Goal: Check status: Check status

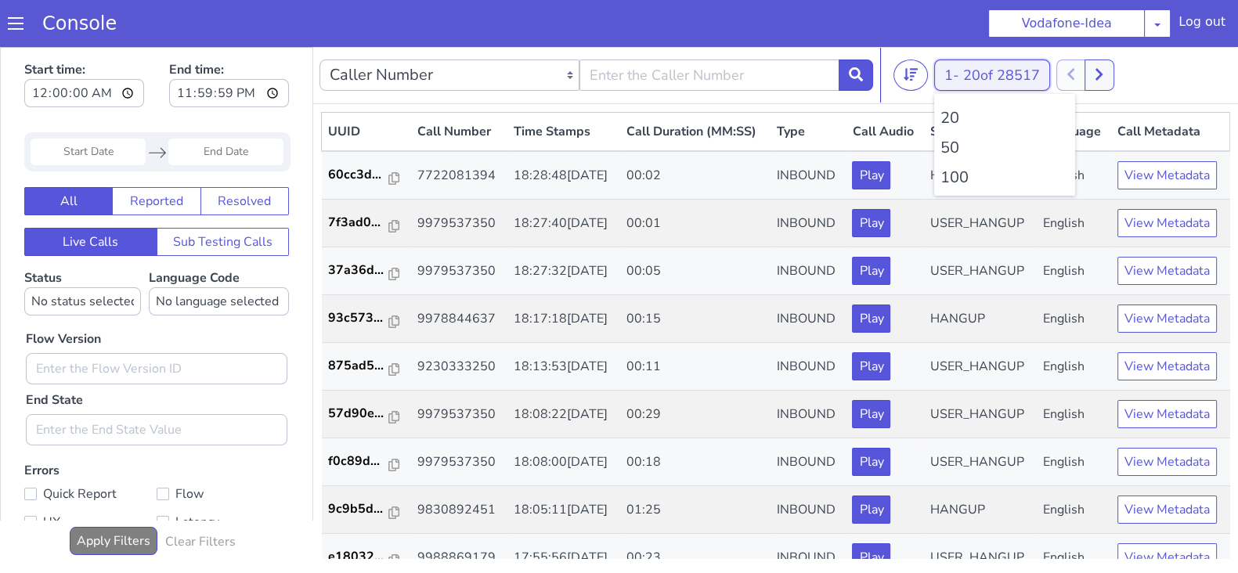
drag, startPoint x: 950, startPoint y: 82, endPoint x: 953, endPoint y: 103, distance: 21.4
click at [951, 81] on button "1 - 20 of 28517" at bounding box center [992, 75] width 116 height 31
click at [955, 179] on li "100" at bounding box center [1004, 177] width 128 height 23
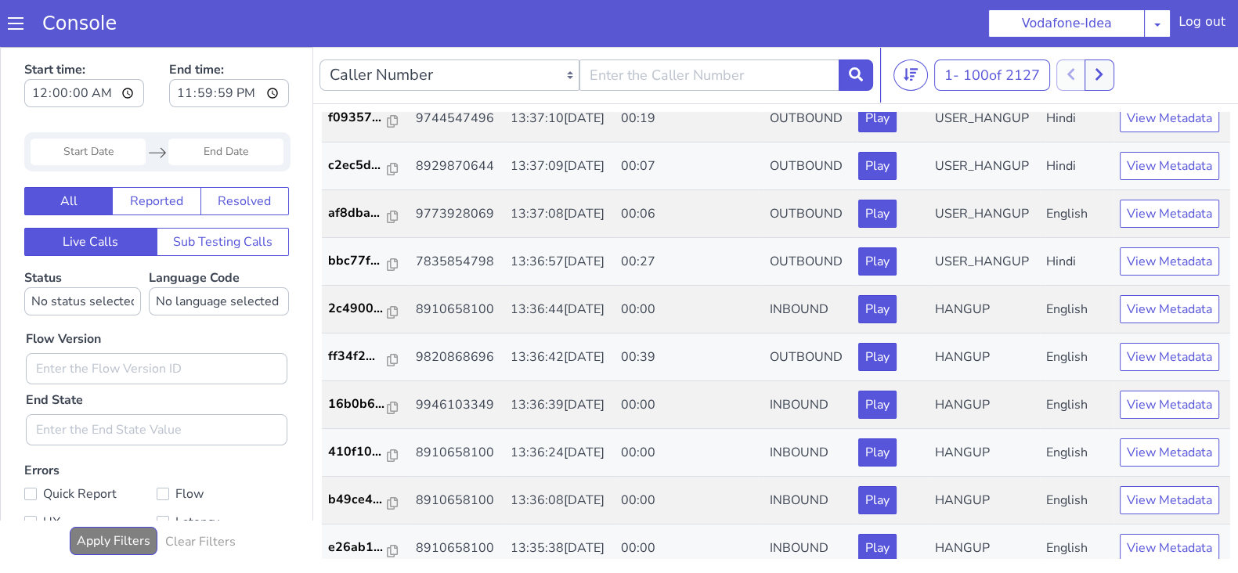
scroll to position [3353, 0]
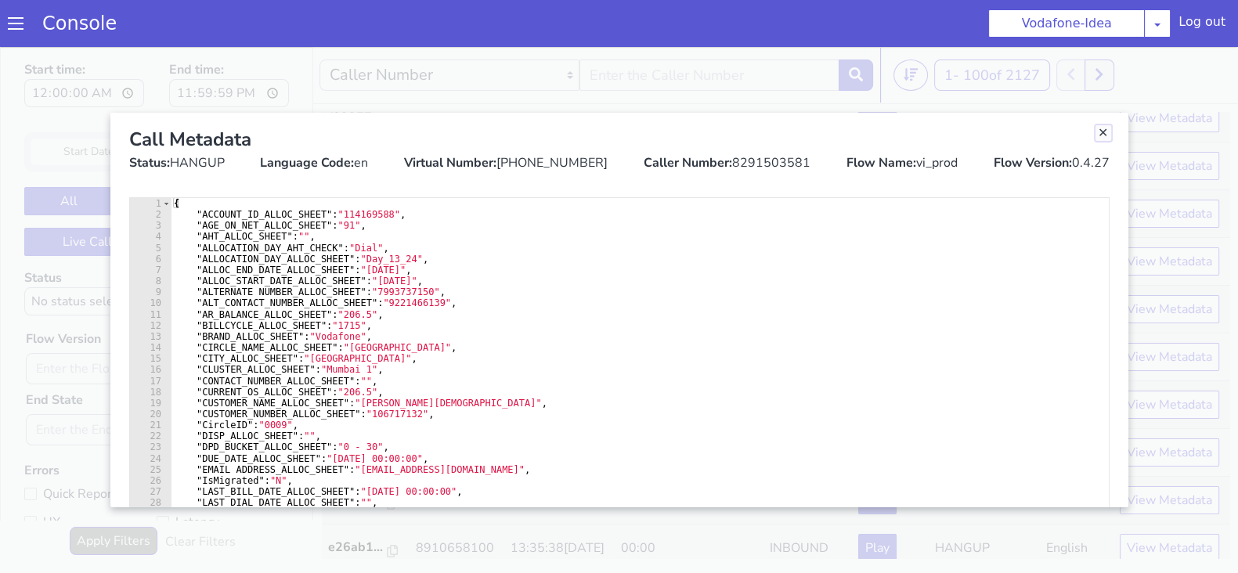
click at [1103, 131] on link "Close" at bounding box center [1103, 133] width 16 height 16
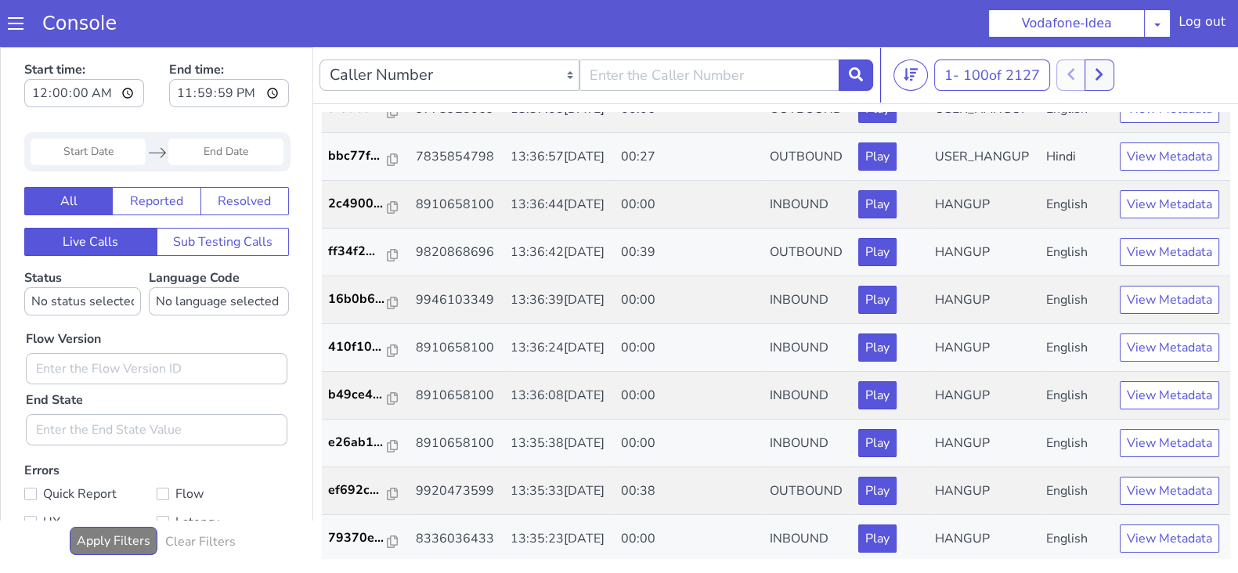
scroll to position [3470, 0]
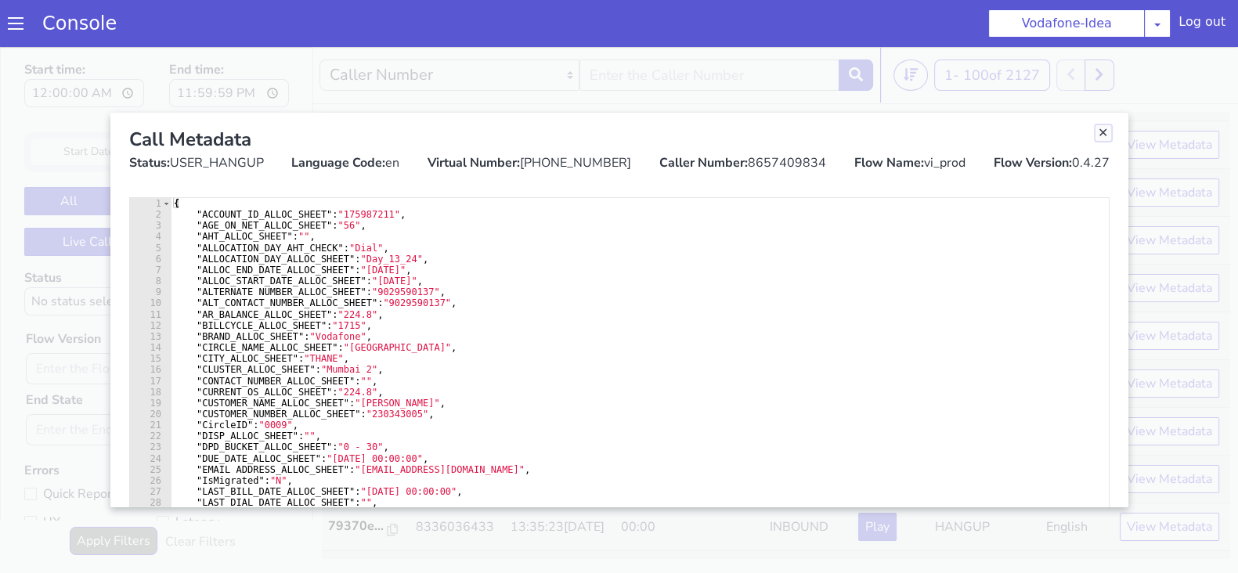
click at [1107, 127] on link "Close" at bounding box center [1103, 133] width 16 height 16
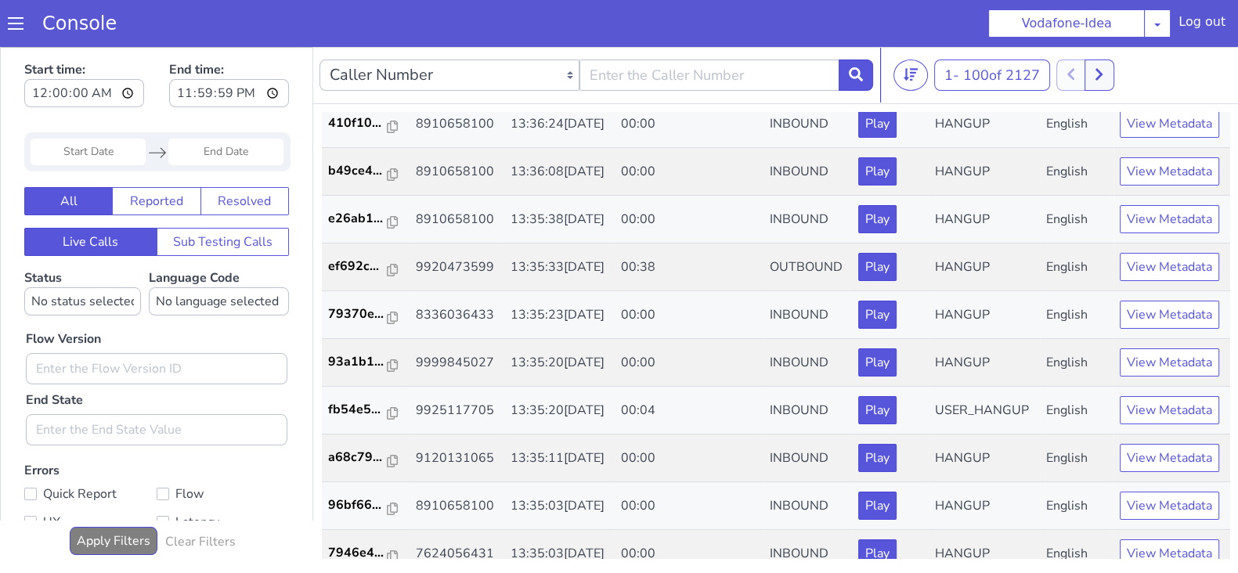
scroll to position [3683, 0]
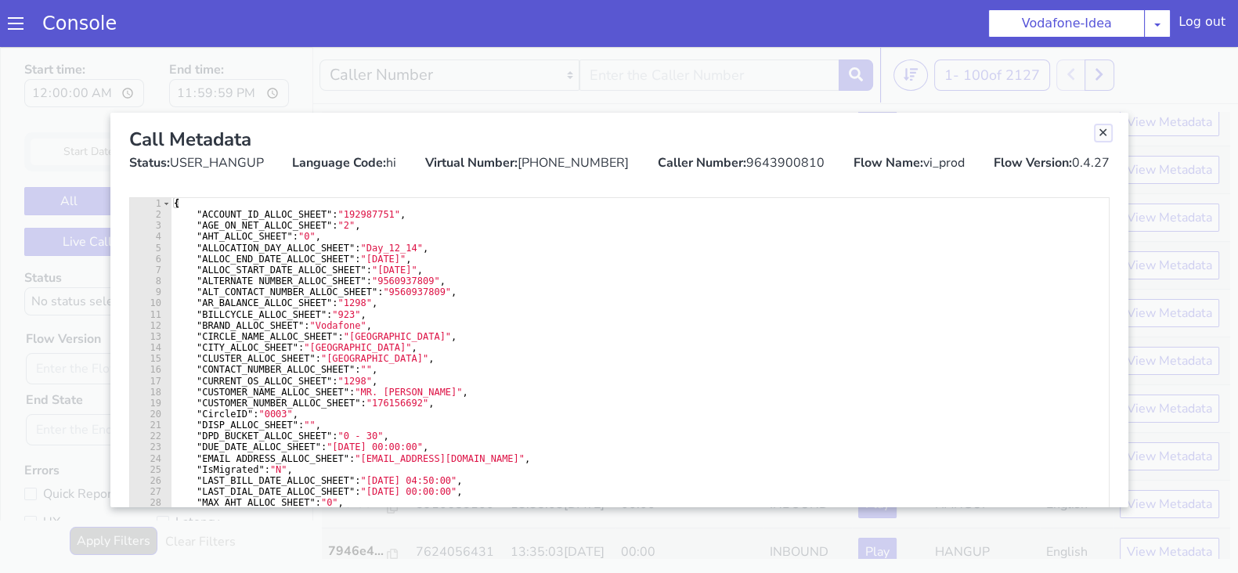
click at [1106, 132] on link "Close" at bounding box center [1103, 133] width 16 height 16
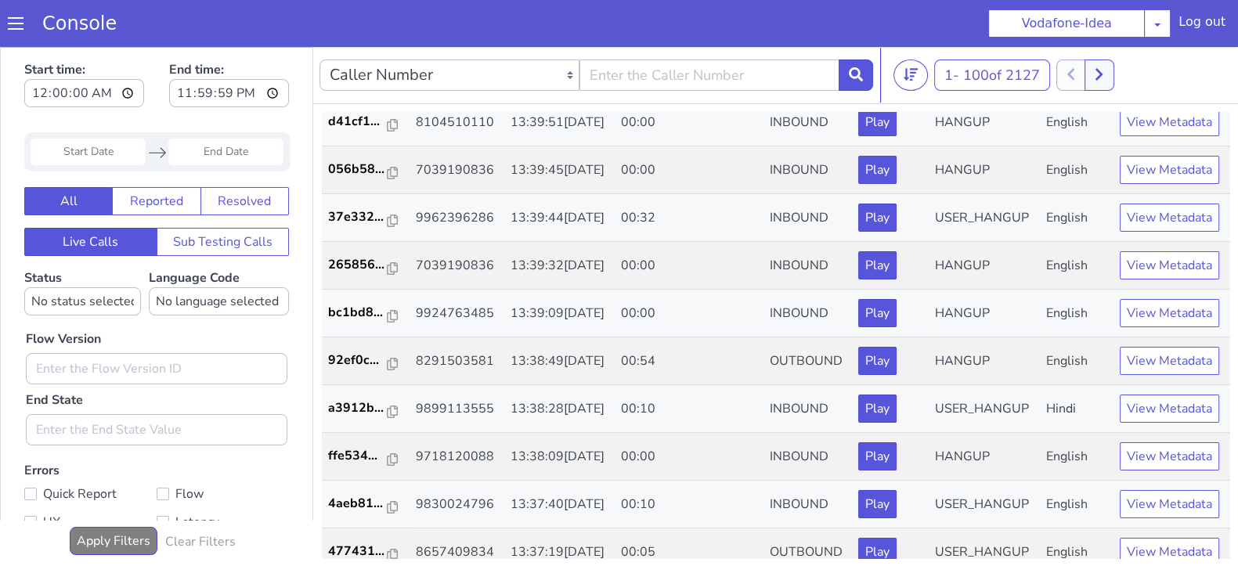
scroll to position [2355, 0]
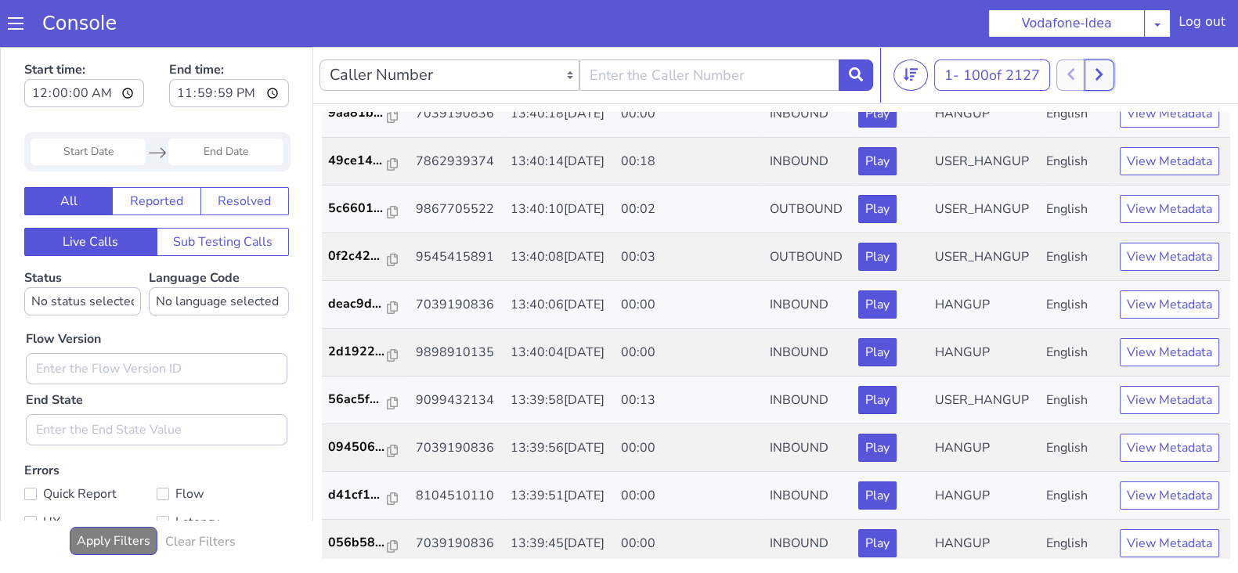
click at [1101, 86] on button at bounding box center [1098, 75] width 29 height 31
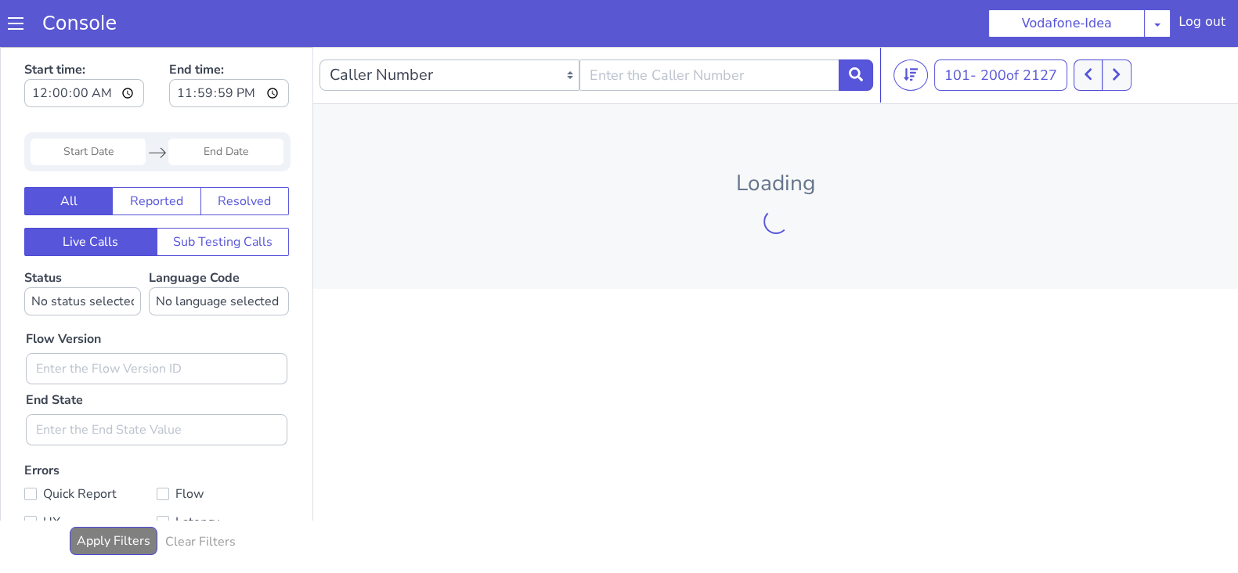
click at [1081, 76] on div "101 - 200 of 2127 20 50 100" at bounding box center [1062, 75] width 338 height 31
click at [1081, 76] on button at bounding box center [1088, 75] width 29 height 31
